Goal: Download file/media

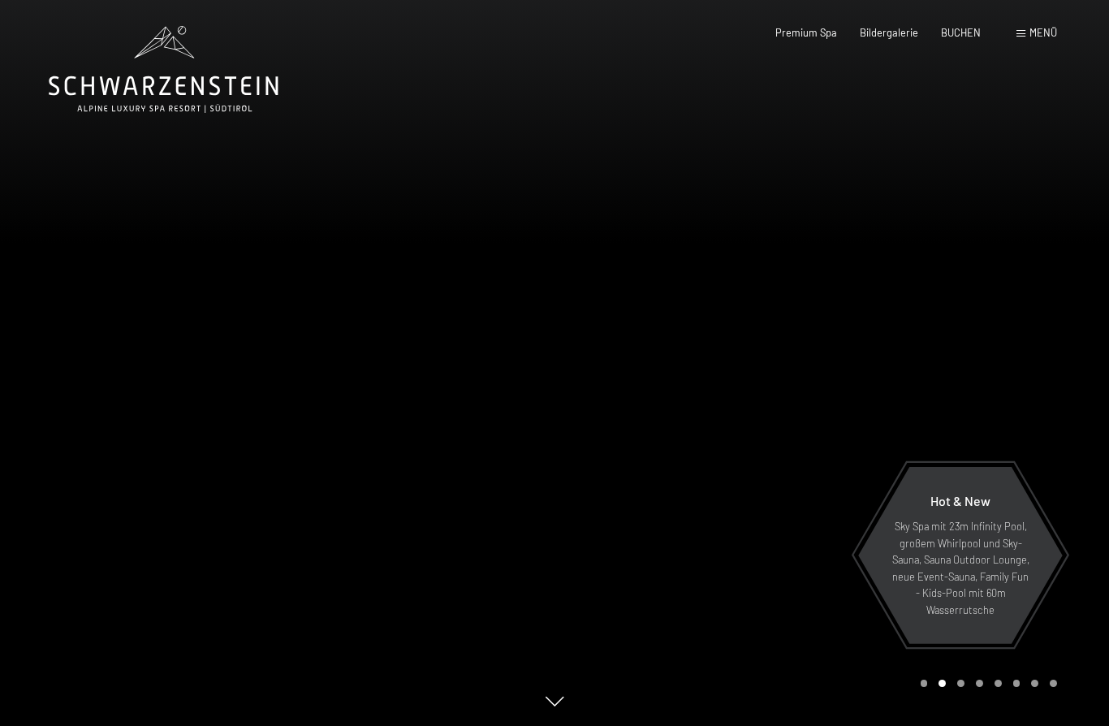
click at [1039, 32] on span "Menü" at bounding box center [1043, 32] width 28 height 13
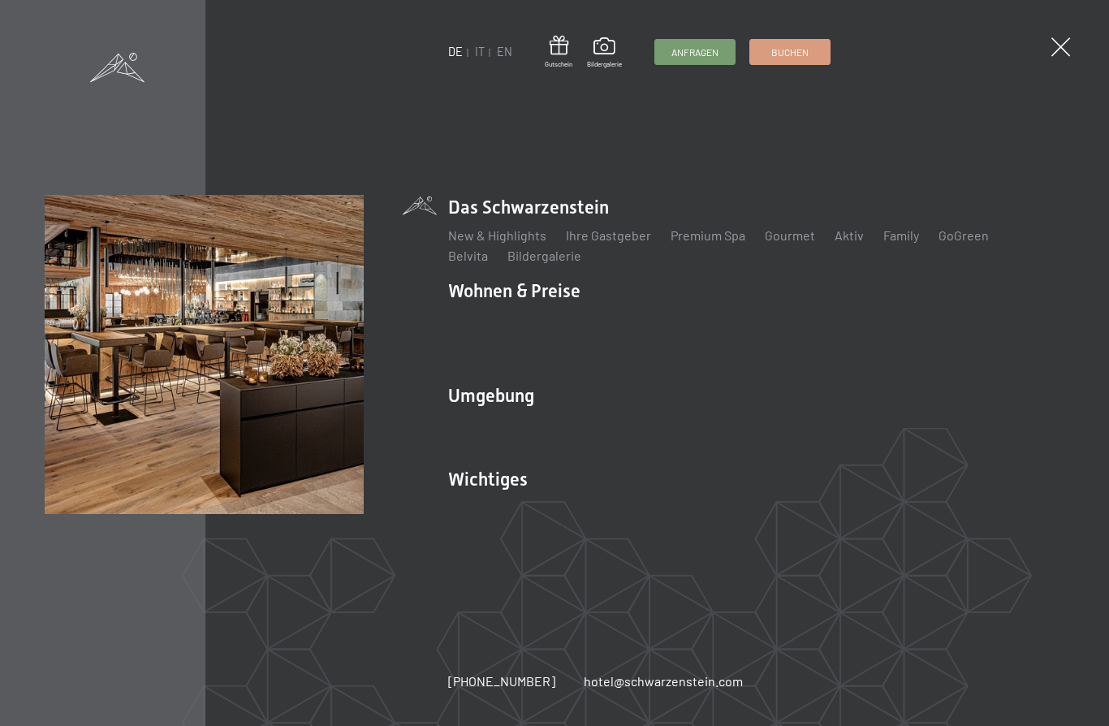
click at [609, 50] on span at bounding box center [604, 48] width 35 height 22
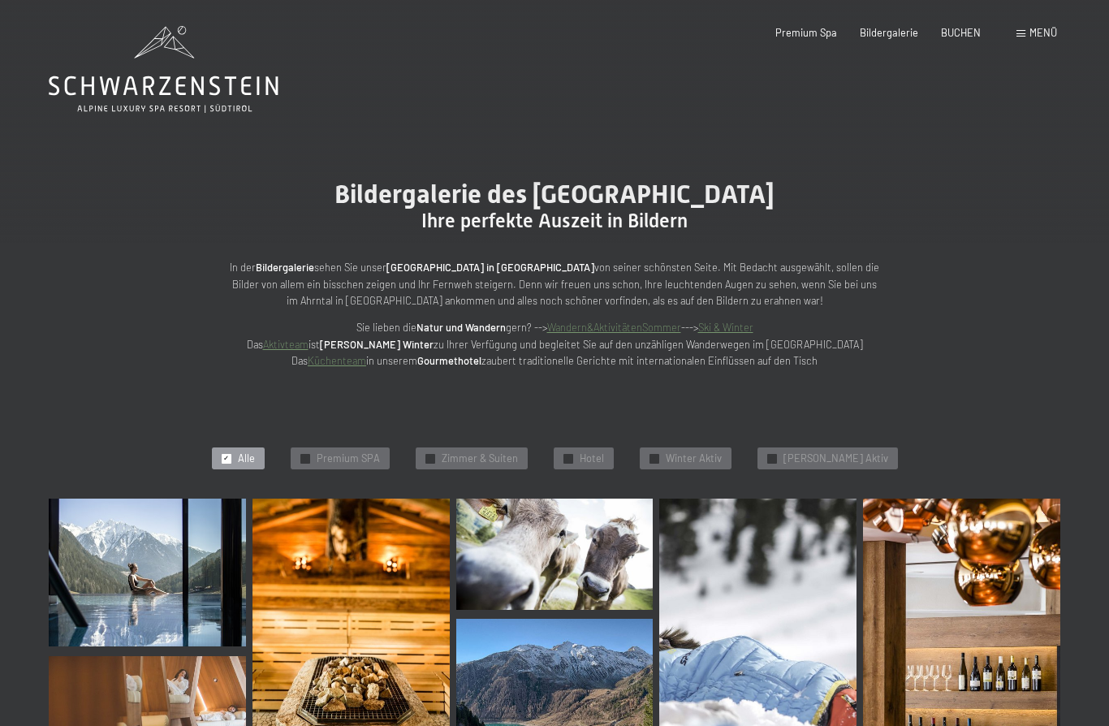
click at [1036, 29] on span "Menü" at bounding box center [1043, 32] width 28 height 13
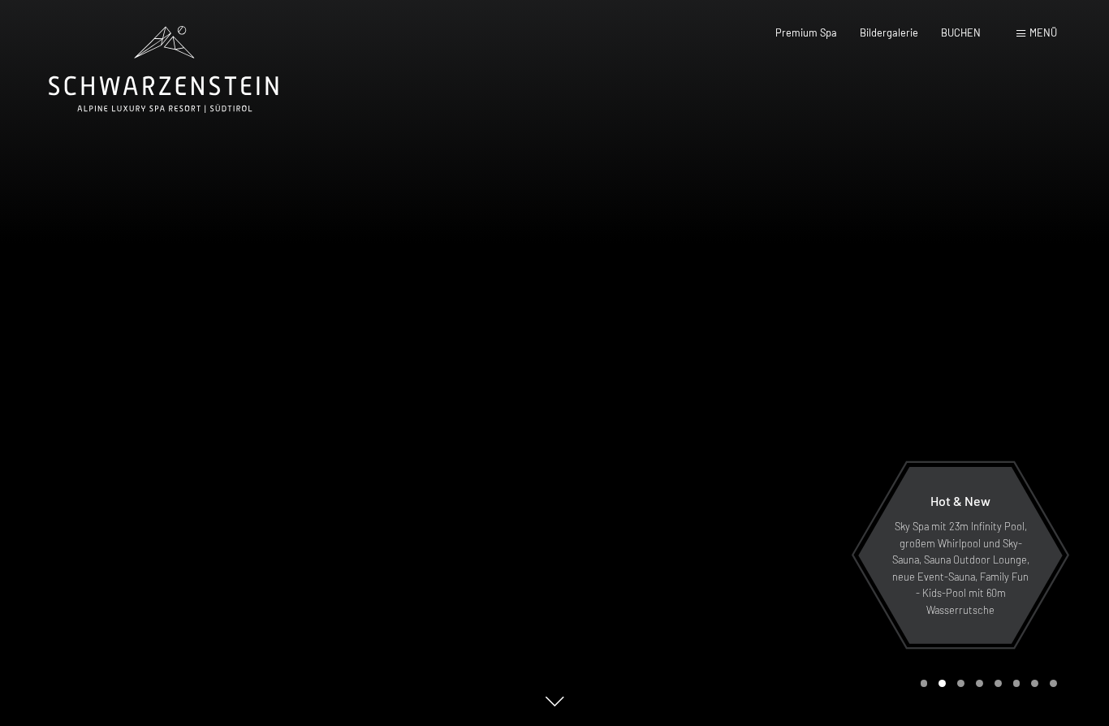
click at [1057, 26] on div "Buchen Anfragen Premium Spa Bildergalerie BUCHEN Menü DE IT EN Gutschein Bilder…" at bounding box center [893, 33] width 328 height 15
click at [1039, 27] on span "Menü" at bounding box center [1043, 32] width 28 height 13
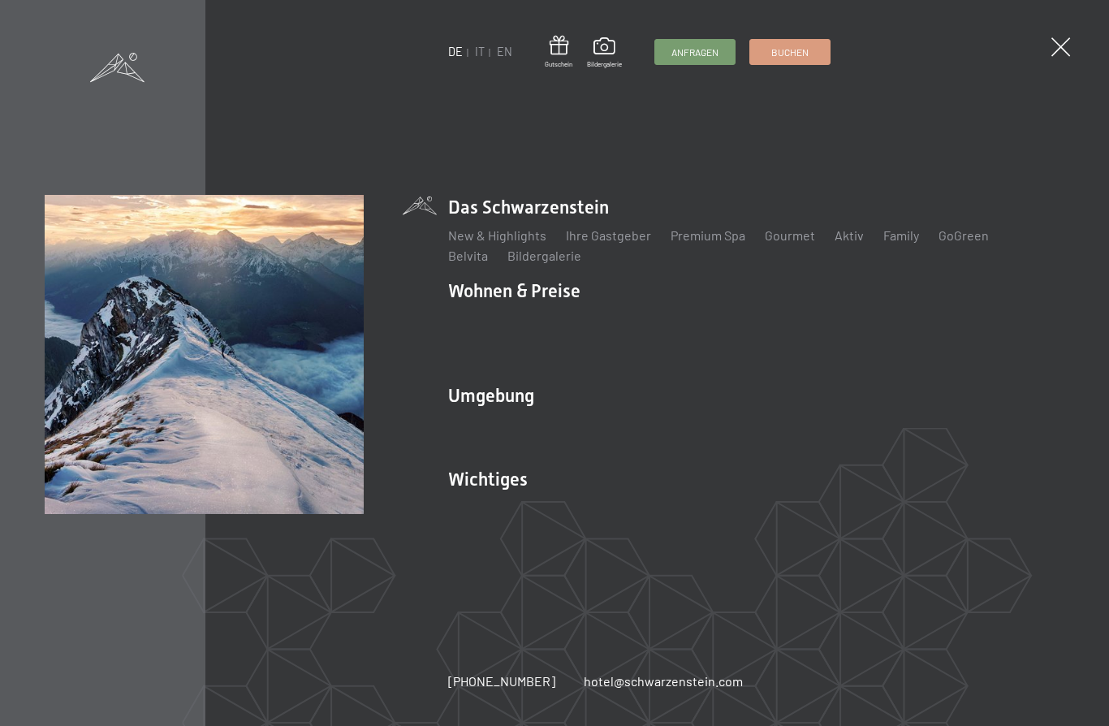
click at [499, 437] on link "Wanderbilder" at bounding box center [486, 444] width 77 height 15
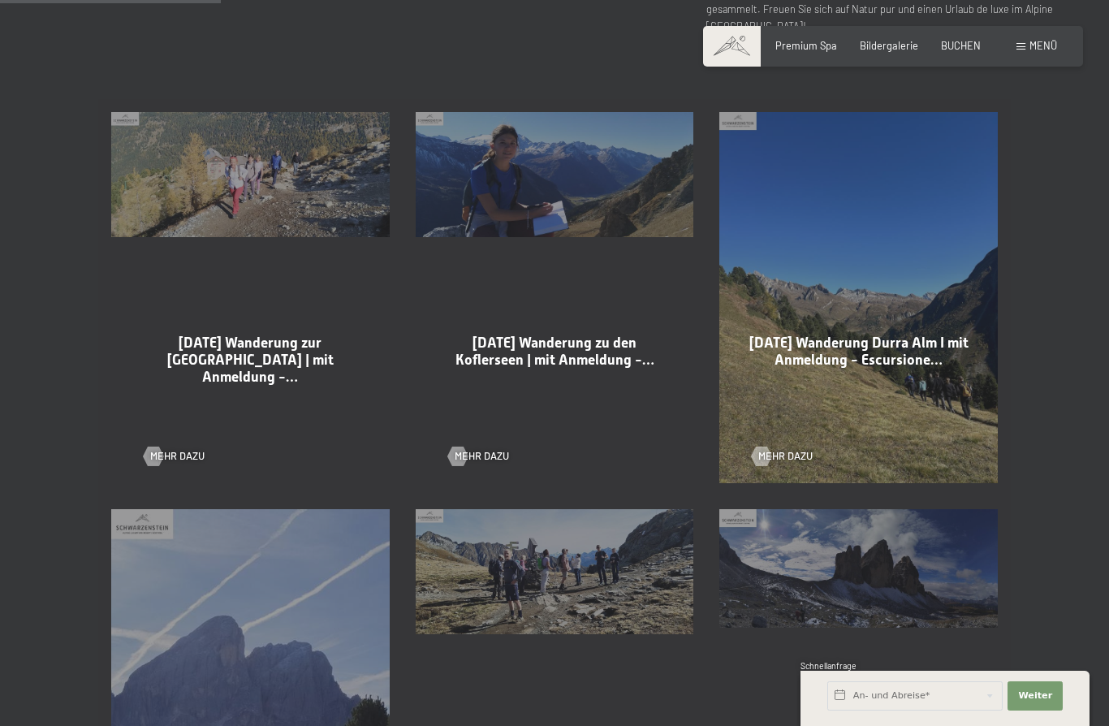
scroll to position [796, 0]
click at [180, 217] on div "14-10-2025 Wanderung zur Kassler Hütte | mit Anmeldung -… Mehr dazu" at bounding box center [250, 298] width 304 height 397
click at [181, 385] on span "14-10-2025 Wanderung zur Kassler Hütte | mit Anmeldung -…" at bounding box center [250, 359] width 166 height 50
click at [180, 235] on div "14-10-2025 Wanderung zur Kassler Hütte | mit Anmeldung -… Mehr dazu" at bounding box center [250, 297] width 304 height 397
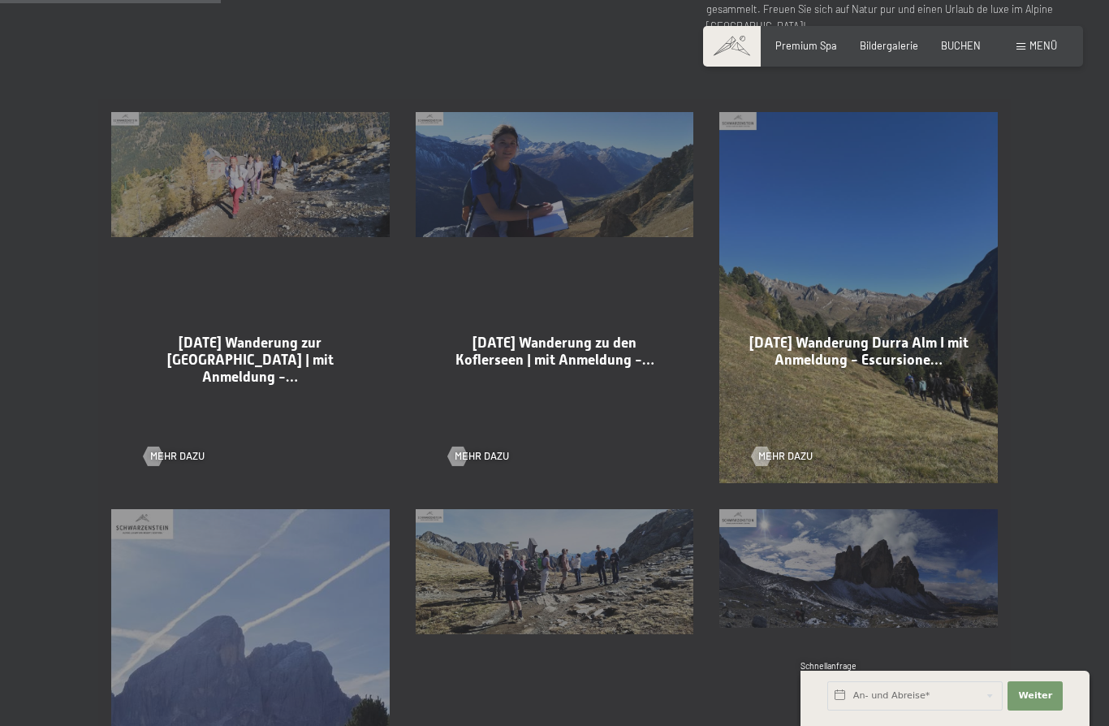
click at [134, 183] on div "14-10-2025 Wanderung zur Kassler Hütte | mit Anmeldung -… Mehr dazu" at bounding box center [250, 297] width 304 height 397
click at [155, 244] on div "14-10-2025 Wanderung zur Kassler Hütte | mit Anmeldung -… Mehr dazu" at bounding box center [250, 297] width 304 height 397
click at [166, 463] on span "Mehr dazu" at bounding box center [177, 456] width 54 height 15
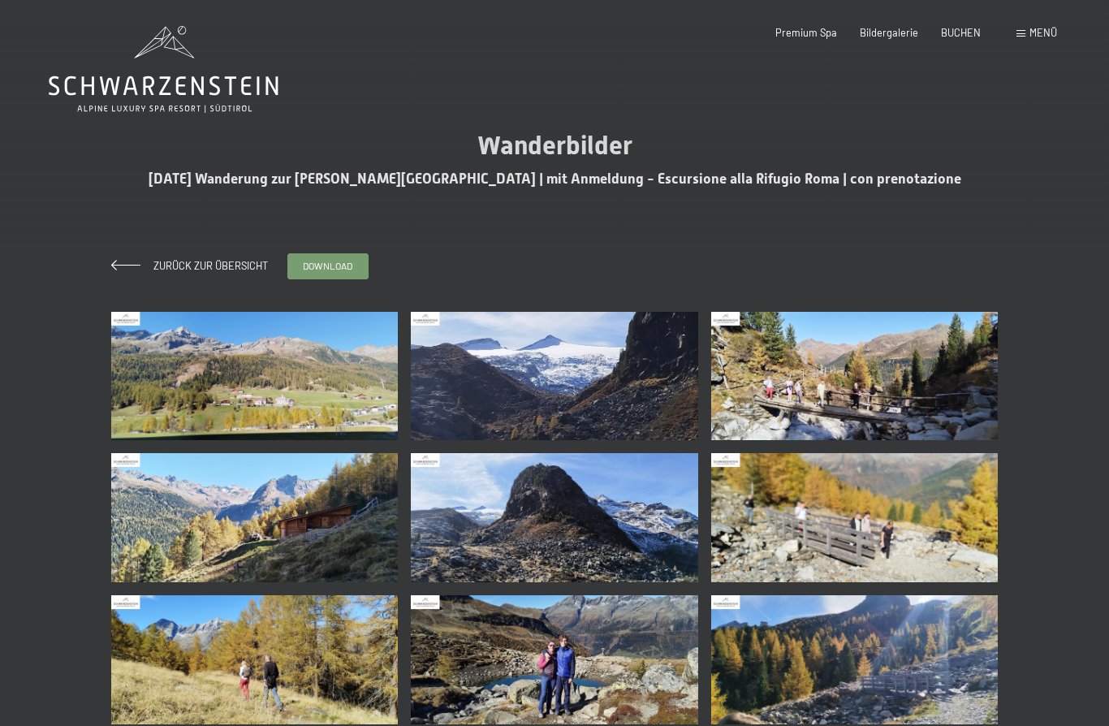
click at [311, 265] on span "download" at bounding box center [328, 266] width 50 height 14
